Goal: Information Seeking & Learning: Check status

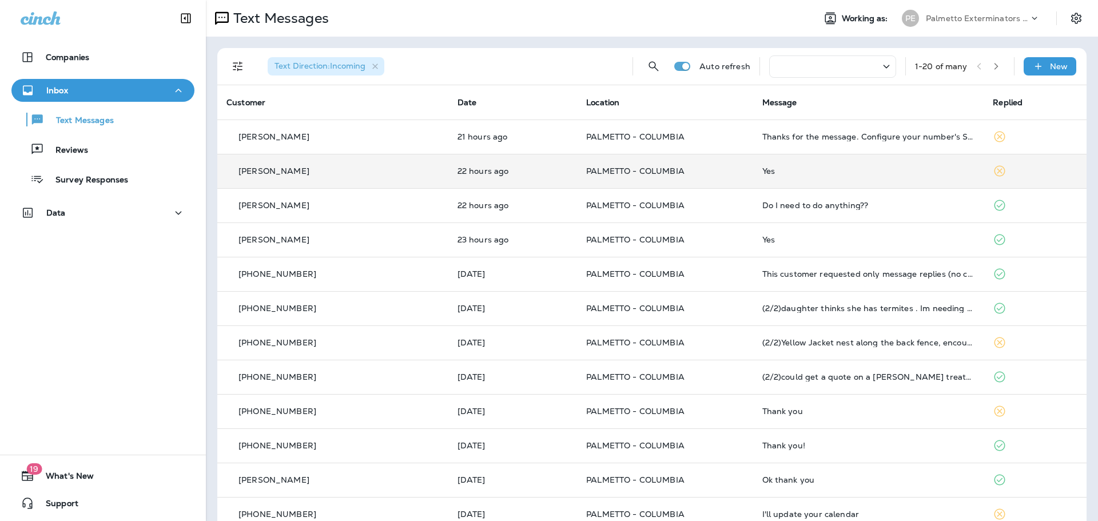
click at [807, 167] on div "Yes" at bounding box center [868, 170] width 213 height 9
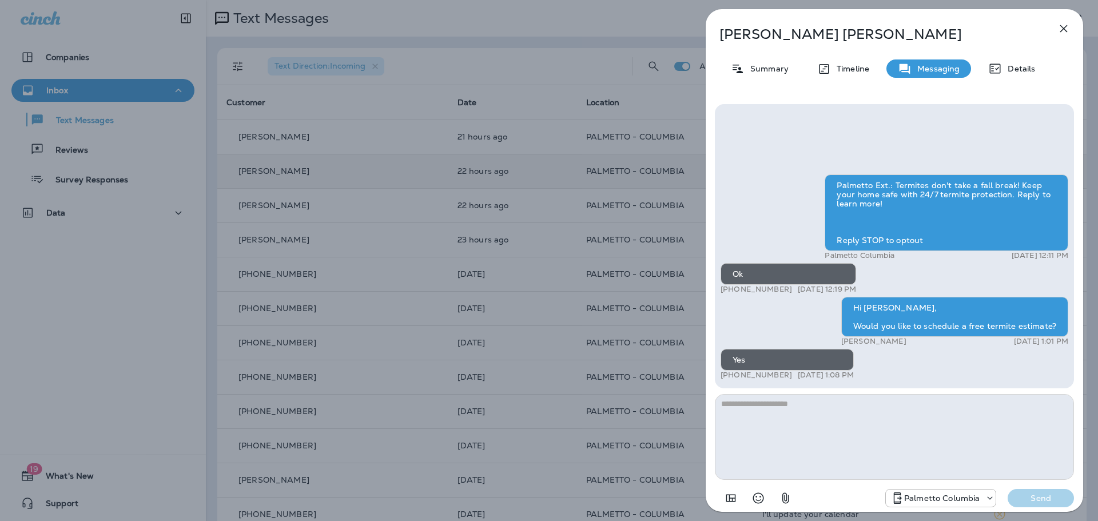
click at [1062, 29] on icon "button" at bounding box center [1063, 28] width 7 height 7
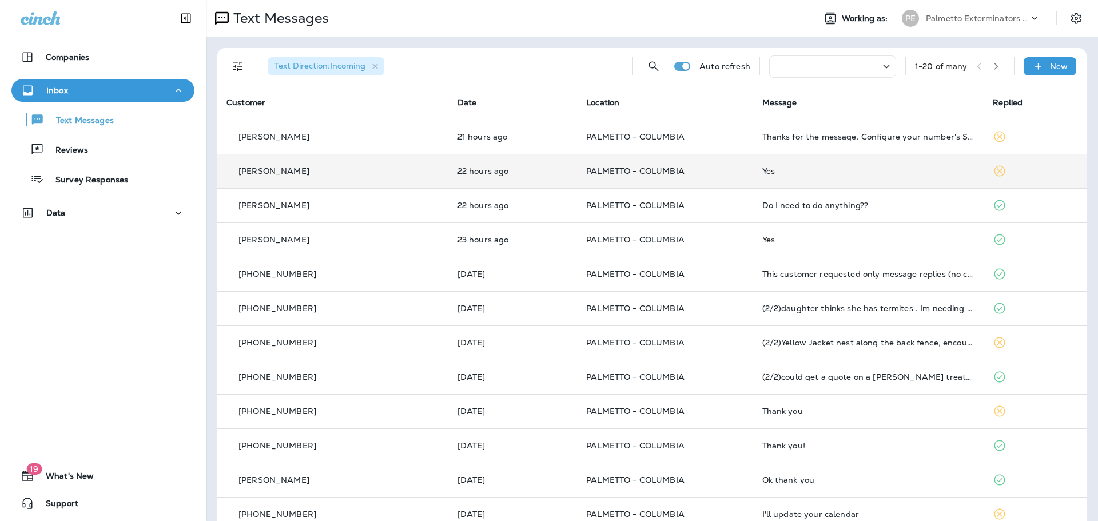
click at [890, 141] on div "Thanks for the message. Configure your number's SMS URL to change this message.…" at bounding box center [868, 136] width 213 height 9
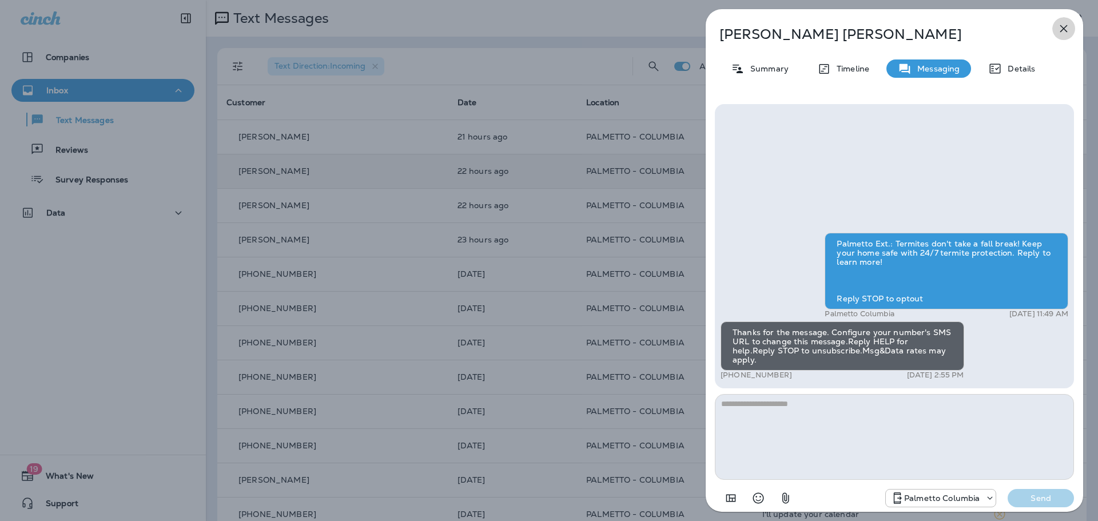
click at [1067, 28] on icon "button" at bounding box center [1063, 29] width 14 height 14
